Goal: Navigation & Orientation: Find specific page/section

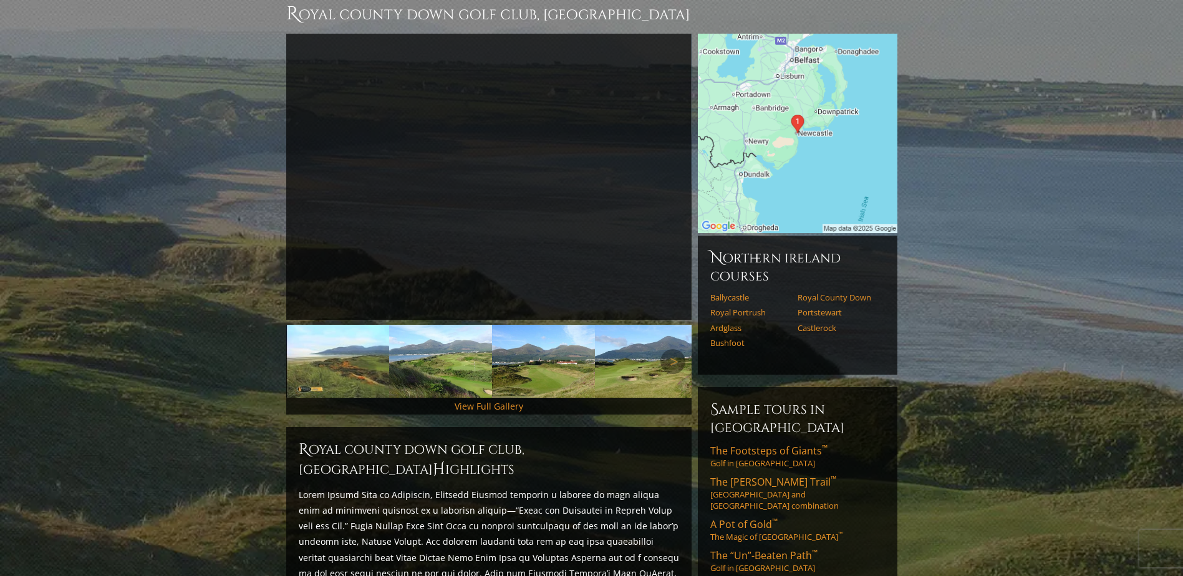
scroll to position [187, 0]
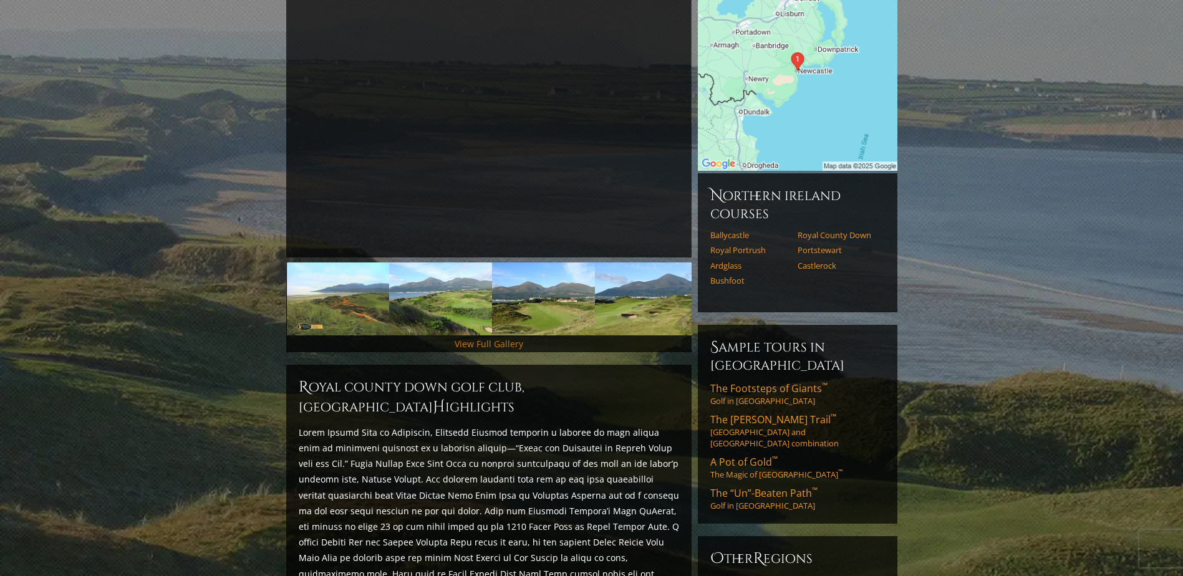
click at [497, 338] on link "View Full Gallery" at bounding box center [489, 344] width 69 height 12
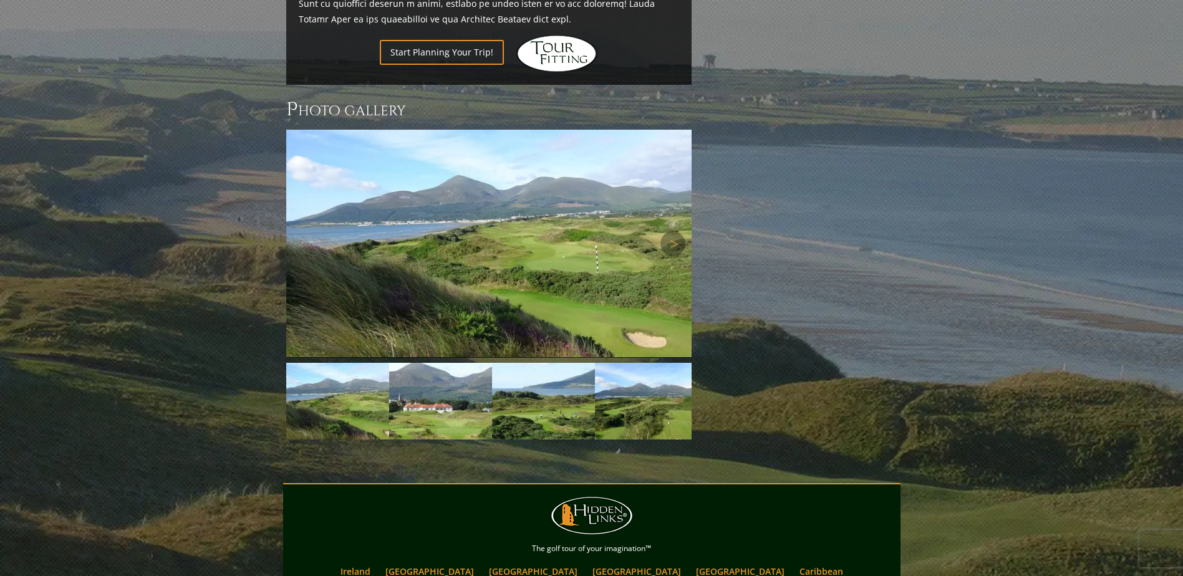
scroll to position [991, 0]
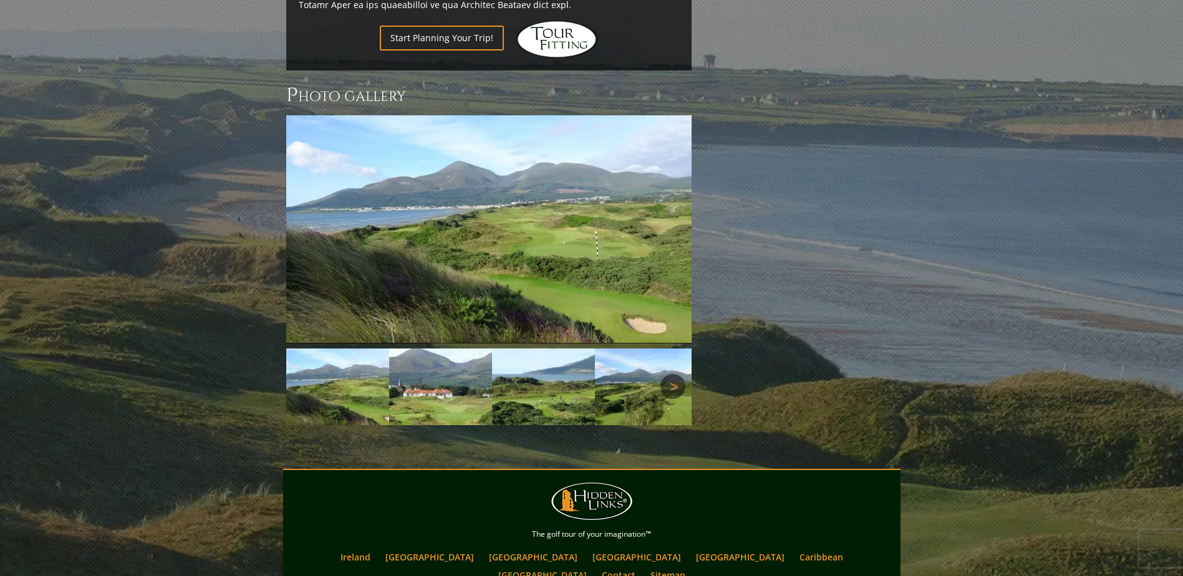
click at [670, 374] on link "Next" at bounding box center [672, 386] width 25 height 25
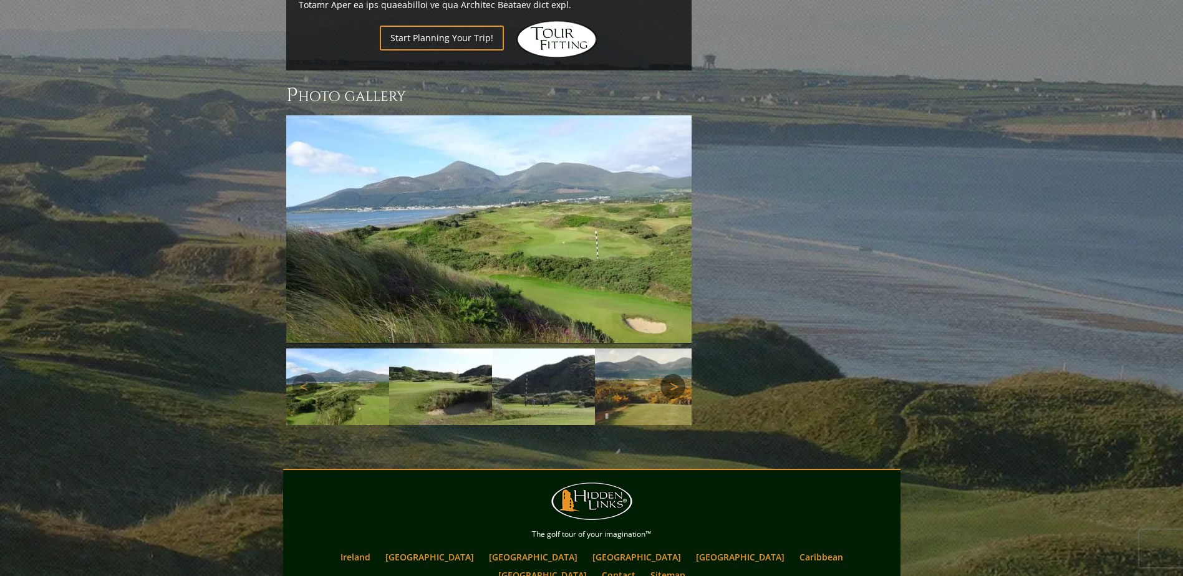
click at [670, 374] on link "Next" at bounding box center [672, 386] width 25 height 25
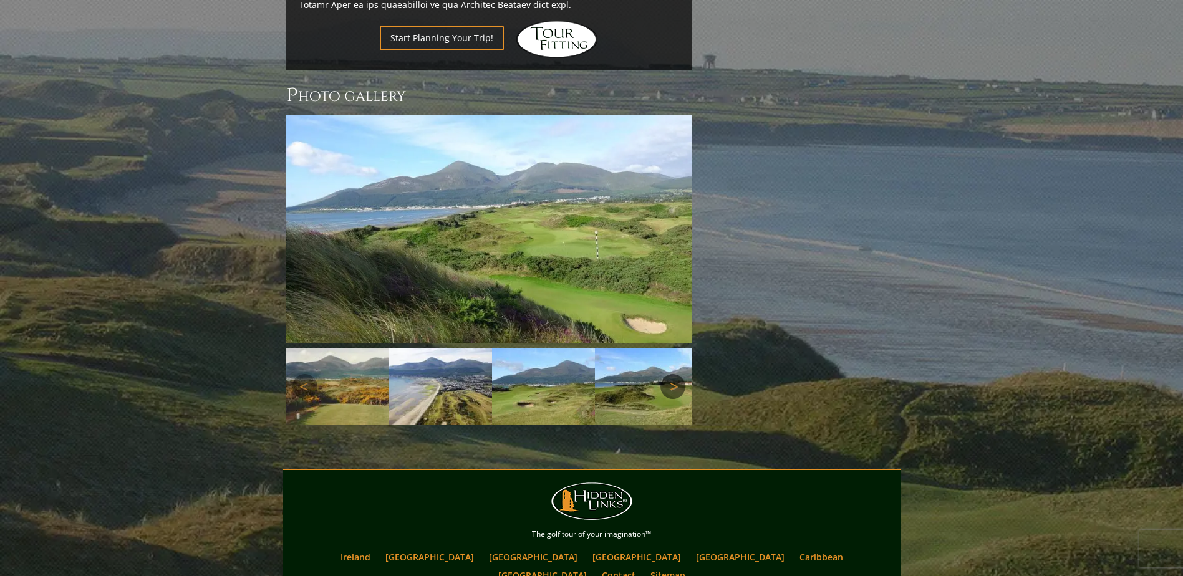
click at [670, 374] on link "Next" at bounding box center [672, 386] width 25 height 25
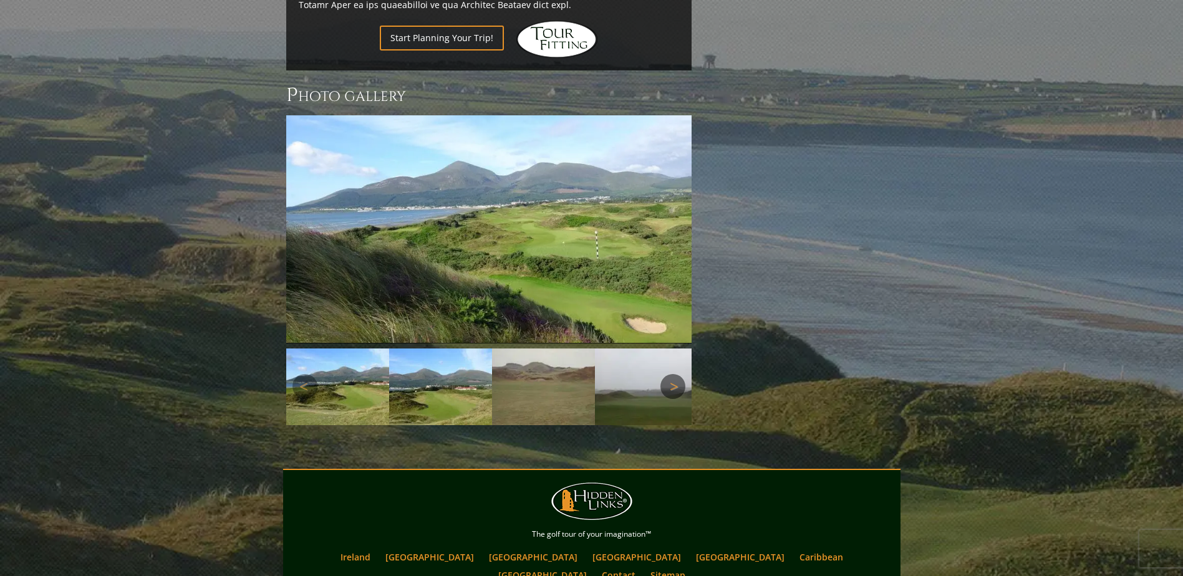
click at [670, 374] on link "Next" at bounding box center [672, 386] width 25 height 25
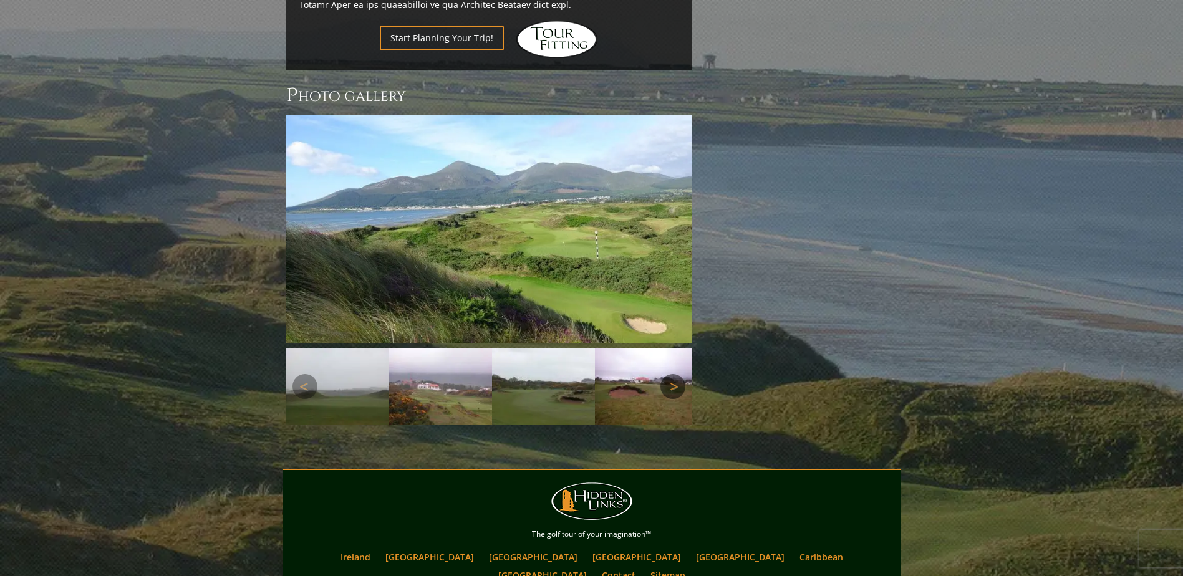
click at [670, 374] on link "Next" at bounding box center [672, 386] width 25 height 25
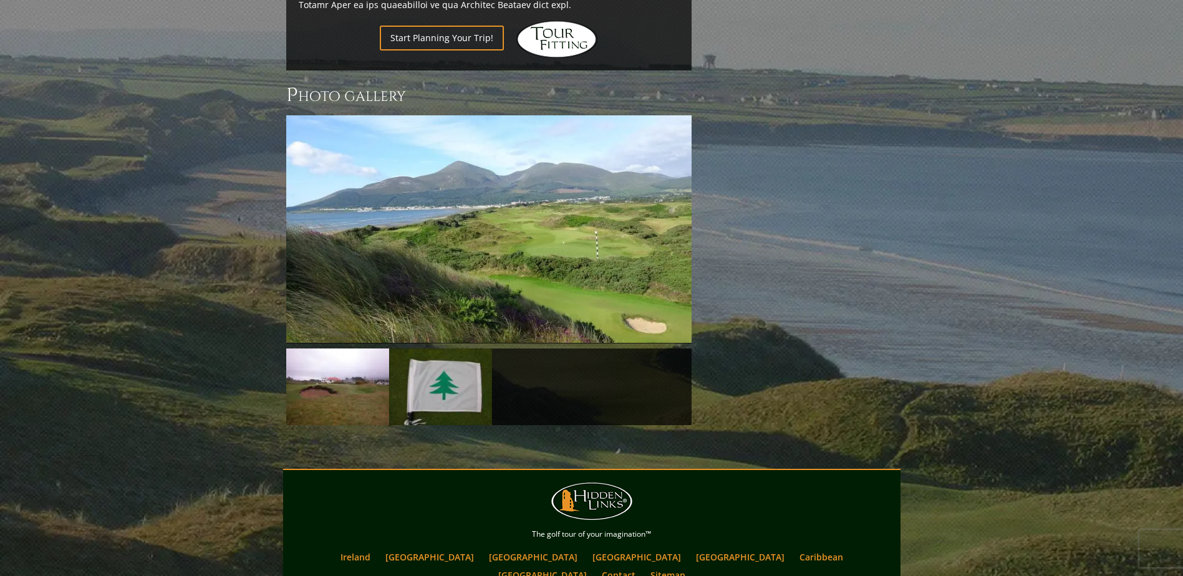
click at [377, 548] on link "Ireland" at bounding box center [355, 557] width 42 height 18
